Goal: Task Accomplishment & Management: Manage account settings

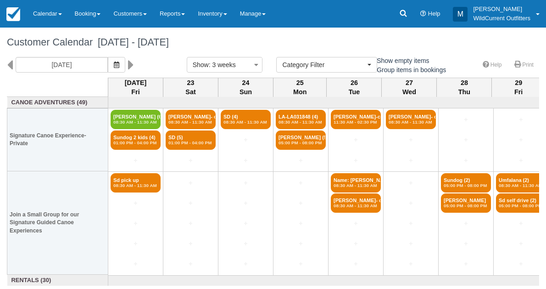
select select
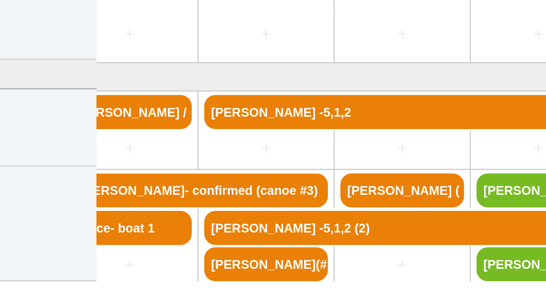
scroll to position [78, 0]
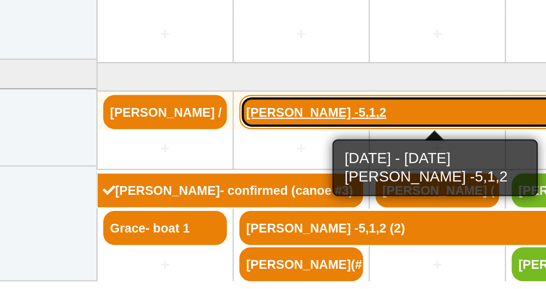
click at [183, 216] on link "[PERSON_NAME] -5,1,2" at bounding box center [246, 217] width 160 height 14
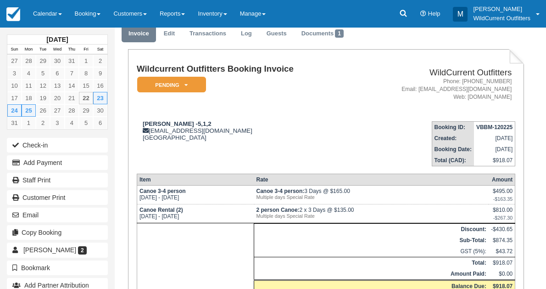
scroll to position [45, 0]
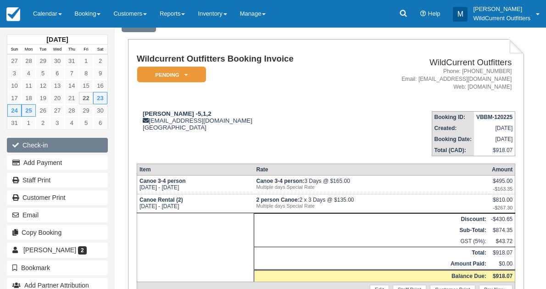
click at [26, 146] on button "Check-in" at bounding box center [57, 145] width 101 height 15
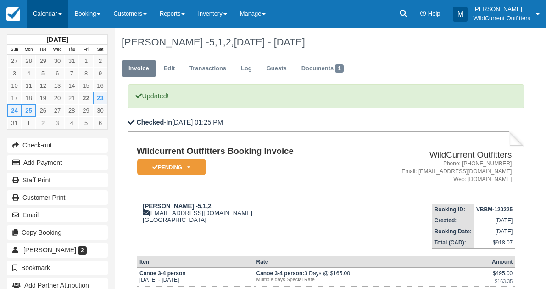
click at [45, 7] on link "Calendar" at bounding box center [48, 14] width 42 height 28
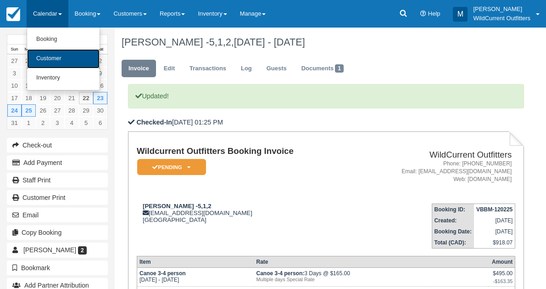
click at [46, 53] on link "Customer" at bounding box center [63, 58] width 73 height 19
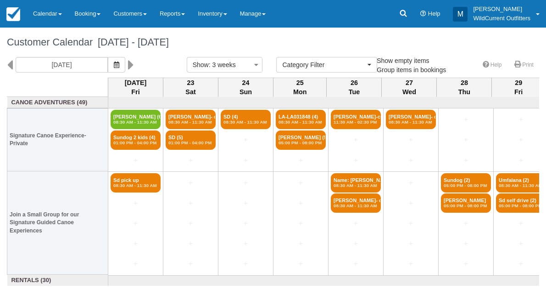
select select
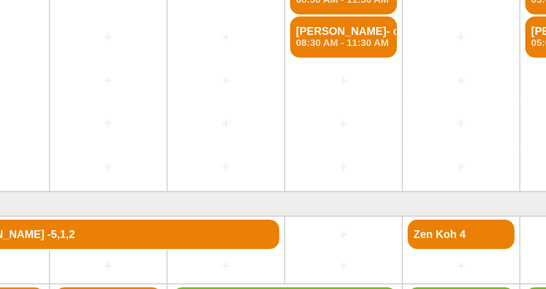
scroll to position [78, 0]
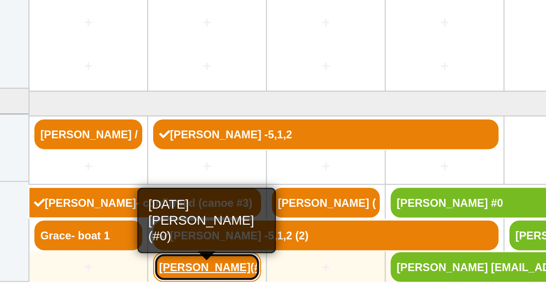
click at [180, 278] on link "Lea Krautheimer(#0)" at bounding box center [191, 279] width 50 height 14
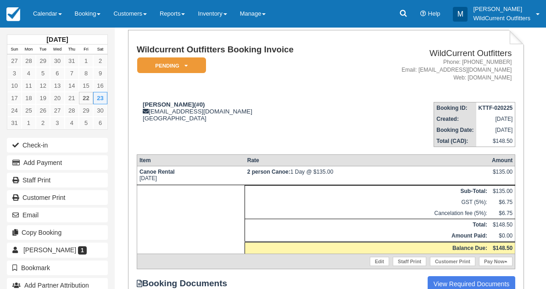
scroll to position [53, 0]
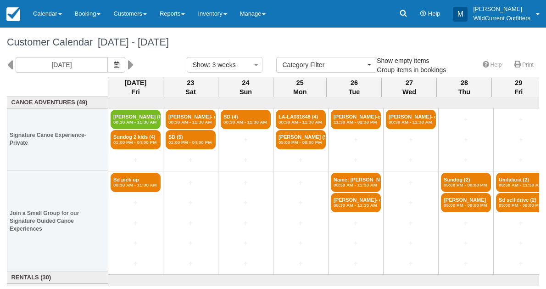
select select
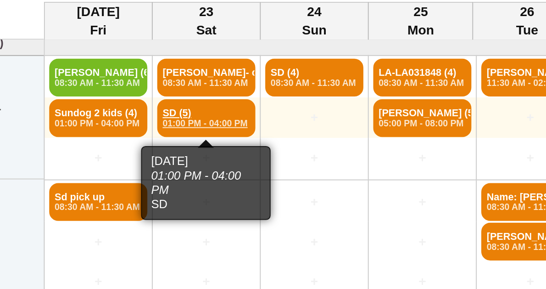
scroll to position [2, 0]
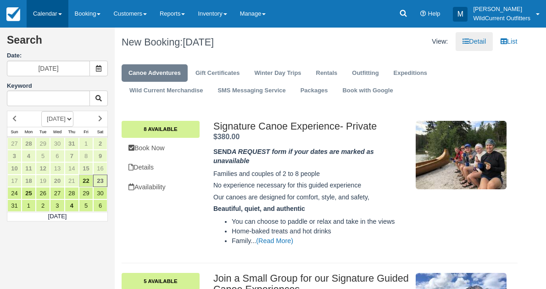
click at [44, 11] on link "Calendar" at bounding box center [48, 14] width 42 height 28
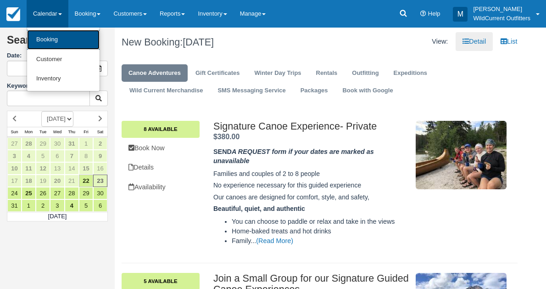
click at [44, 48] on link "Booking" at bounding box center [63, 40] width 73 height 20
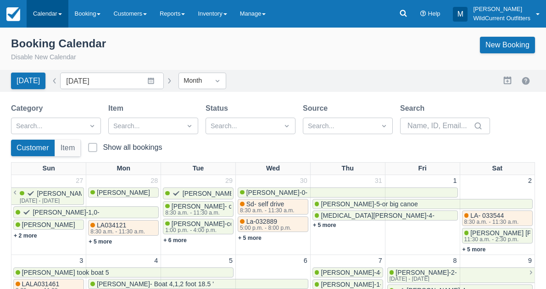
click at [45, 9] on link "Calendar" at bounding box center [48, 14] width 42 height 28
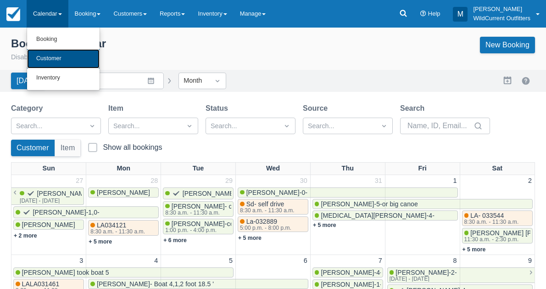
click at [49, 55] on link "Customer" at bounding box center [63, 58] width 73 height 19
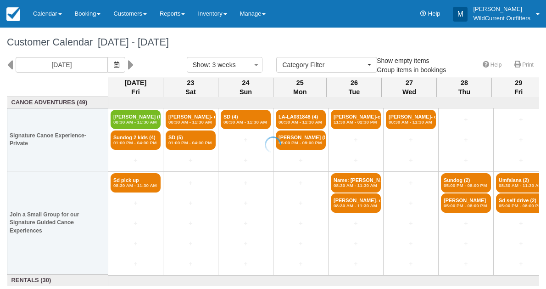
select select
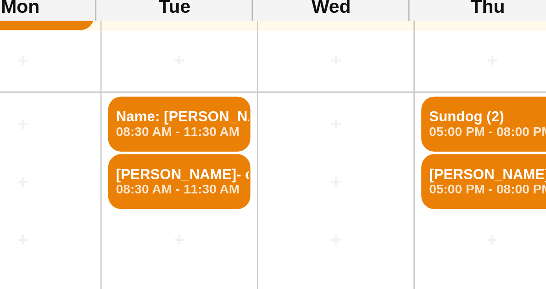
scroll to position [78, 99]
